Goal: Transaction & Acquisition: Obtain resource

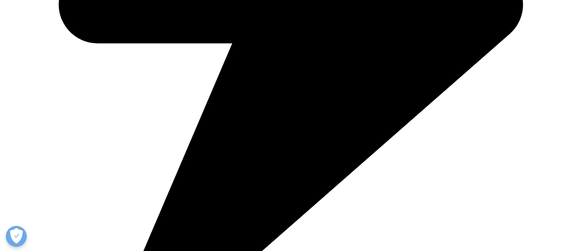
scroll to position [586, 0]
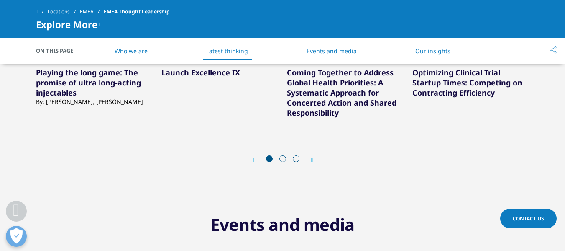
click at [310, 158] on div "Next" at bounding box center [308, 160] width 11 height 8
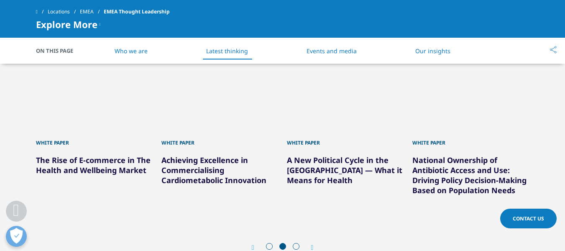
scroll to position [460, 0]
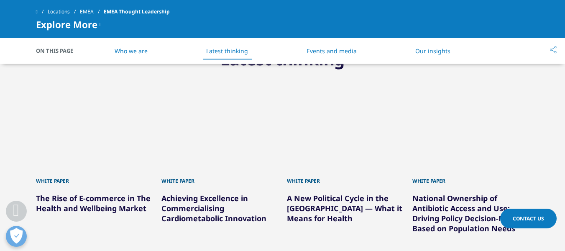
click at [203, 203] on link "Achieving Excellence in Commercialising Cardiometabolic Innovation" at bounding box center [213, 208] width 105 height 30
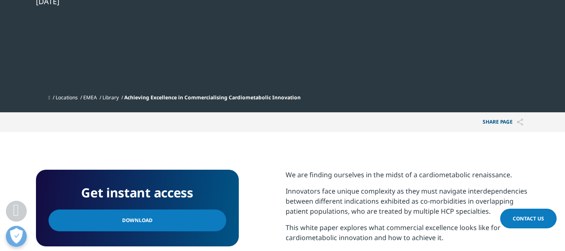
scroll to position [293, 0]
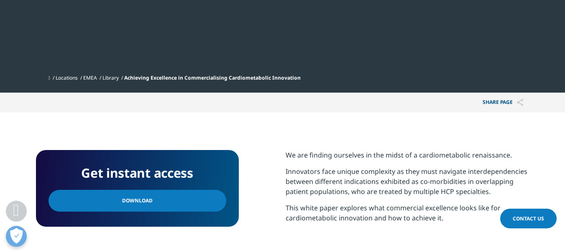
click at [138, 201] on span "Download" at bounding box center [137, 200] width 31 height 9
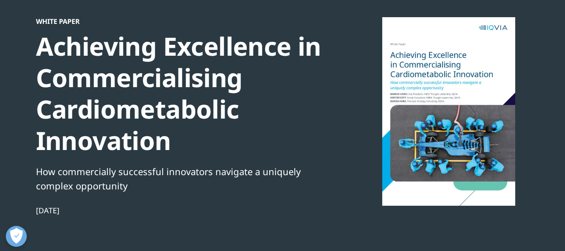
scroll to position [84, 0]
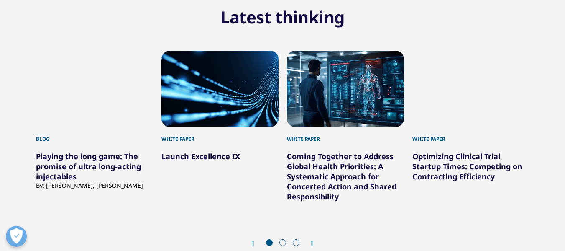
click at [220, 105] on div "2 / 12" at bounding box center [219, 89] width 117 height 76
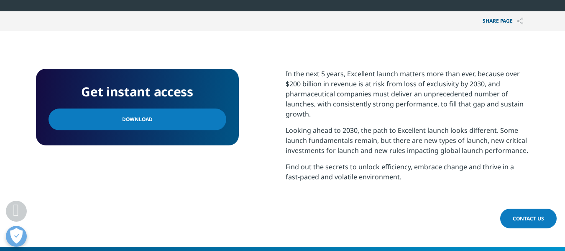
scroll to position [293, 0]
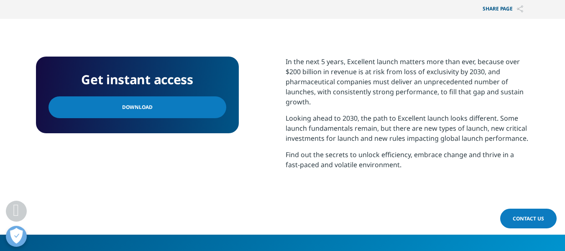
click at [162, 109] on link "Download" at bounding box center [138, 107] width 178 height 22
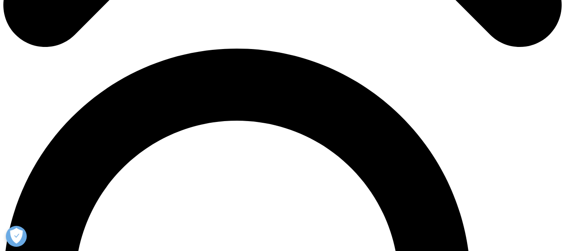
checkbox input "true"
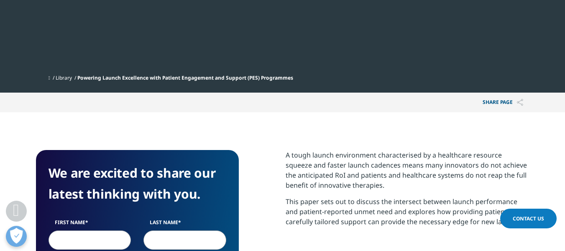
scroll to position [335, 0]
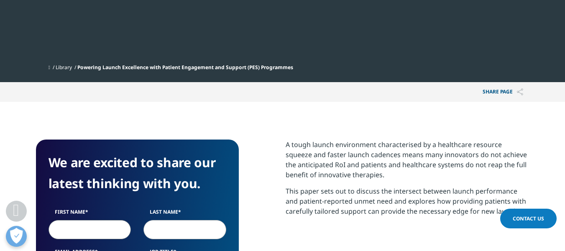
click at [64, 230] on input "First Name" at bounding box center [90, 229] width 83 height 19
type input "Mireille"
click at [164, 226] on input "Last Name" at bounding box center [185, 229] width 83 height 19
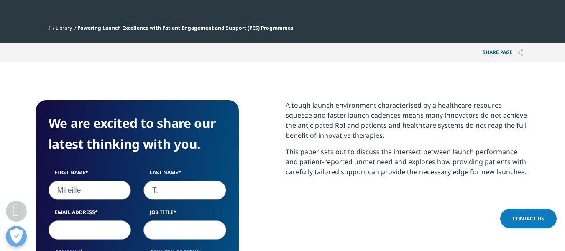
scroll to position [418, 0]
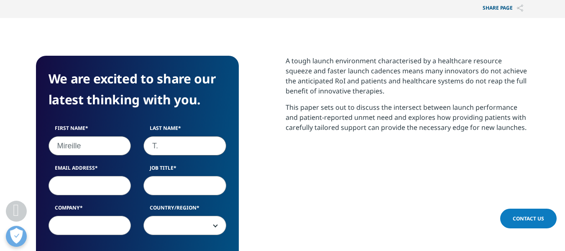
type input "T."
click at [81, 181] on input "Email Address" at bounding box center [90, 185] width 83 height 19
type input "mireillesota@gmail.com"
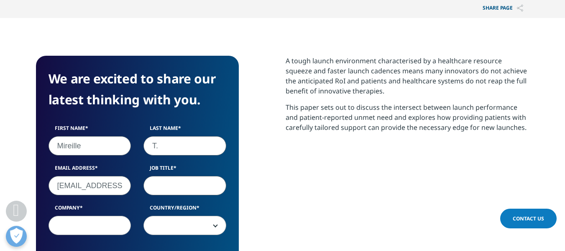
click at [160, 182] on input "Job Title" at bounding box center [185, 185] width 83 height 19
type input "Mkt"
click at [108, 223] on input "Company" at bounding box center [90, 224] width 83 height 19
type input "A."
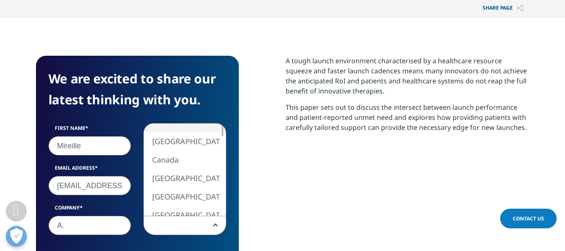
click at [218, 221] on span at bounding box center [185, 225] width 82 height 19
select select "Canada"
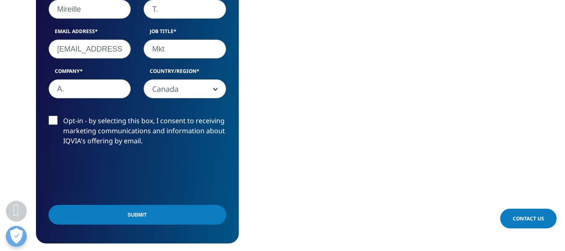
scroll to position [586, 0]
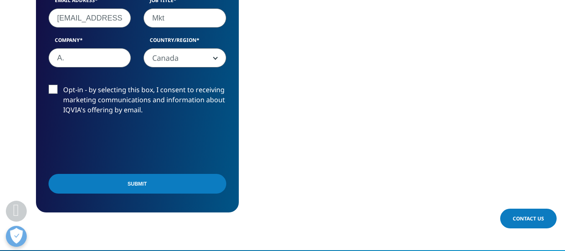
click at [55, 86] on label "Opt-in - by selecting this box, I consent to receiving marketing communications…" at bounding box center [138, 102] width 178 height 35
click at [63, 85] on input "Opt-in - by selecting this box, I consent to receiving marketing communications…" at bounding box center [63, 85] width 0 height 0
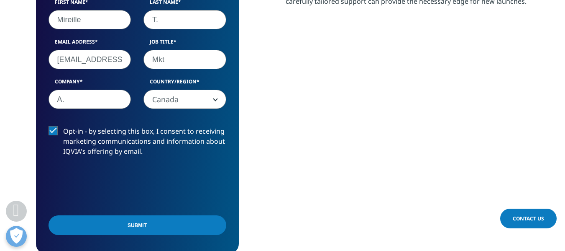
scroll to position [544, 0]
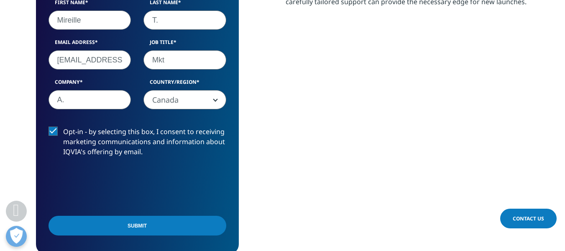
click at [174, 223] on input "Submit" at bounding box center [138, 225] width 178 height 20
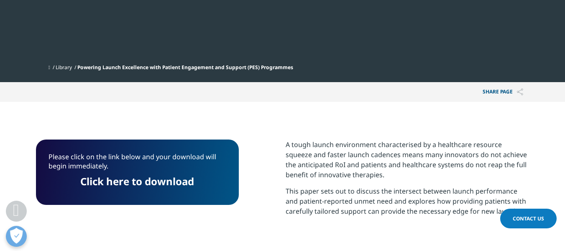
scroll to position [319, 0]
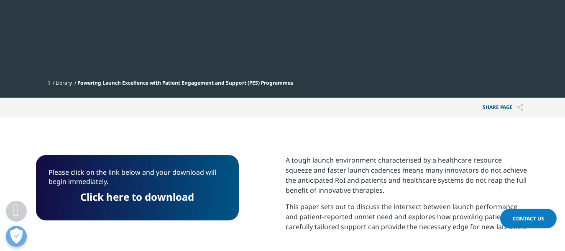
click at [183, 191] on link "Click here to download" at bounding box center [137, 197] width 114 height 14
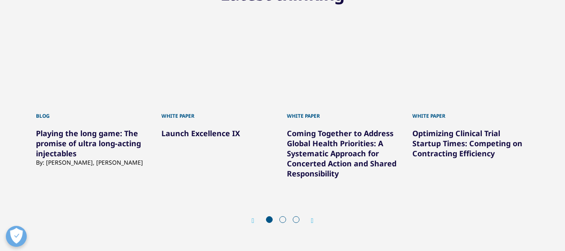
click at [310, 224] on div "Next" at bounding box center [308, 220] width 11 height 8
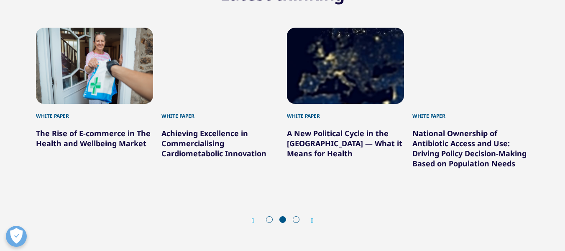
click at [310, 224] on div "Next" at bounding box center [308, 220] width 11 height 8
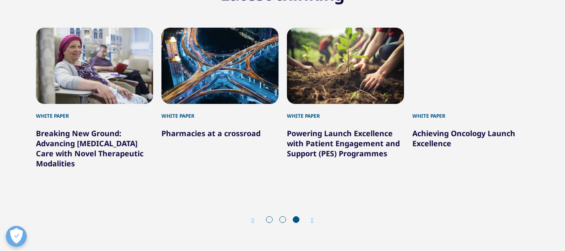
click at [450, 133] on link "Achieving Oncology Launch Excellence" at bounding box center [464, 138] width 103 height 20
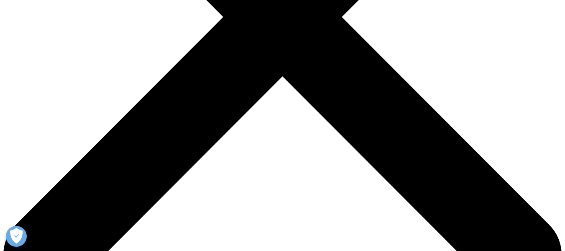
scroll to position [293, 0]
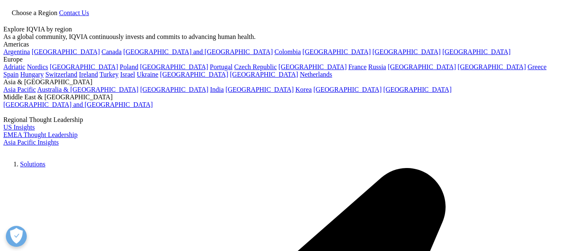
scroll to position [0, 0]
